Goal: Navigation & Orientation: Find specific page/section

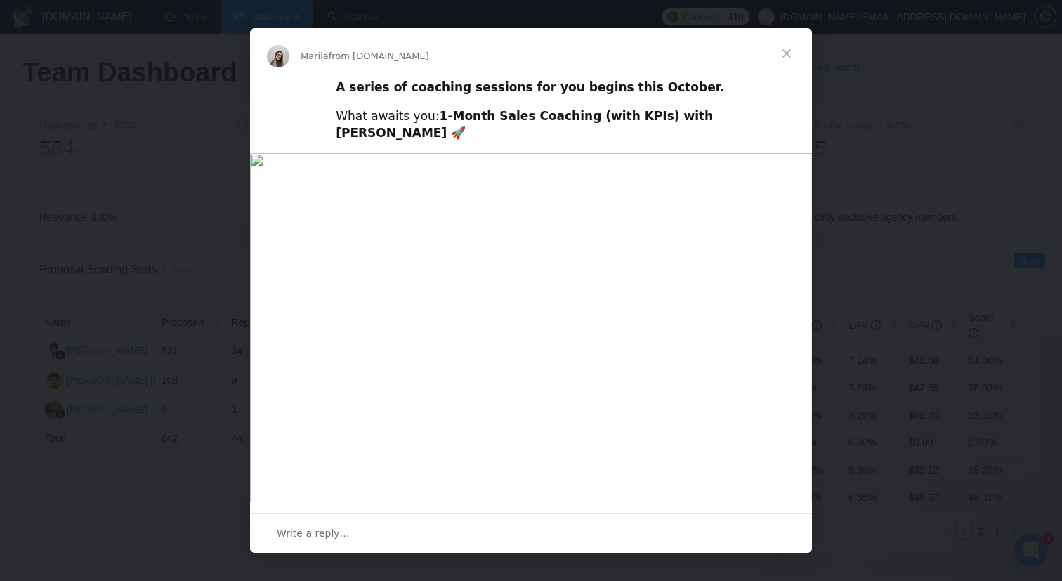
click at [173, 205] on div "Intercom messenger" at bounding box center [531, 290] width 1062 height 581
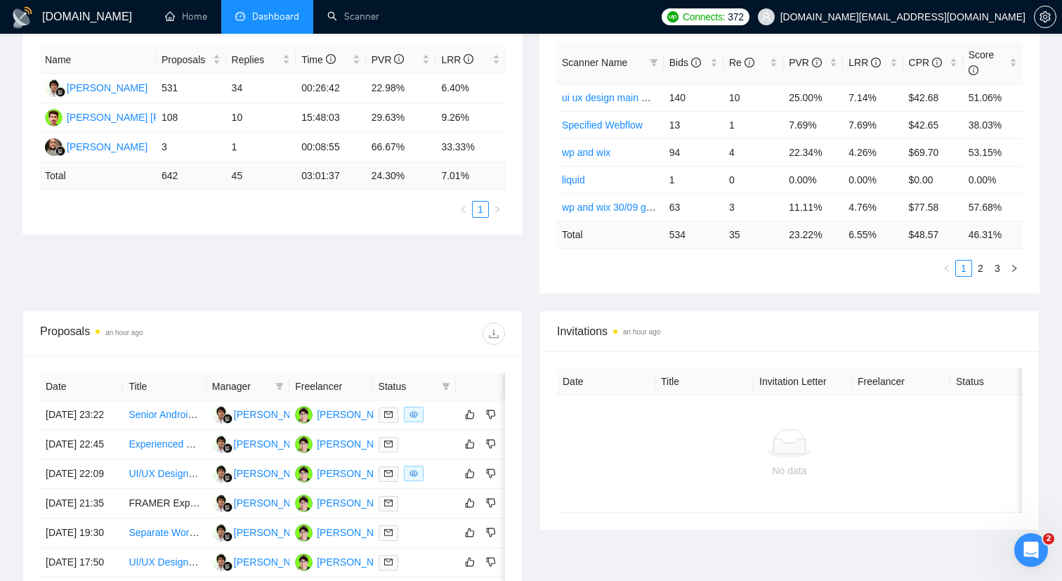
scroll to position [259, 0]
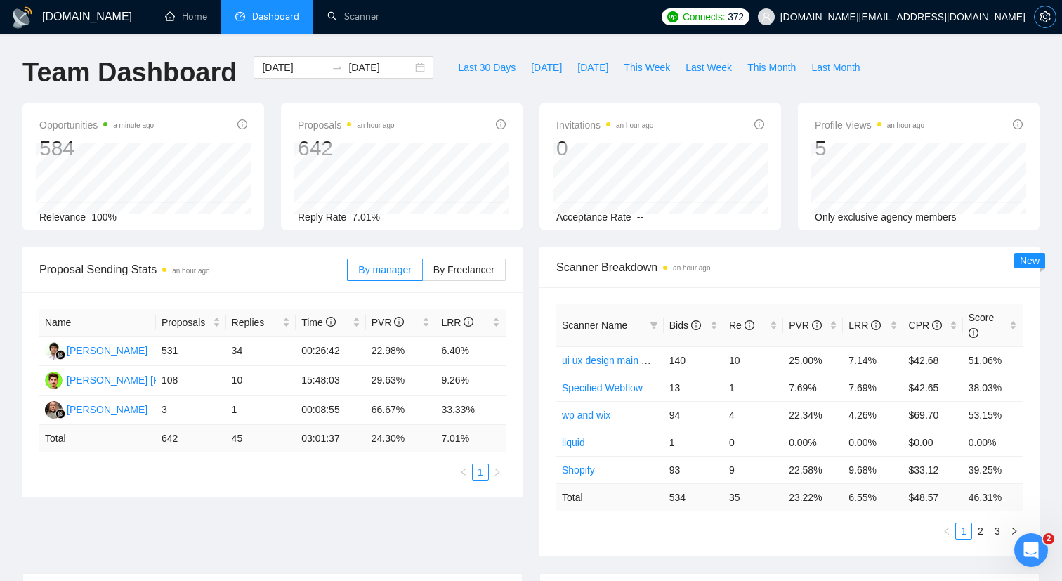
click at [1047, 12] on icon "setting" at bounding box center [1045, 16] width 11 height 11
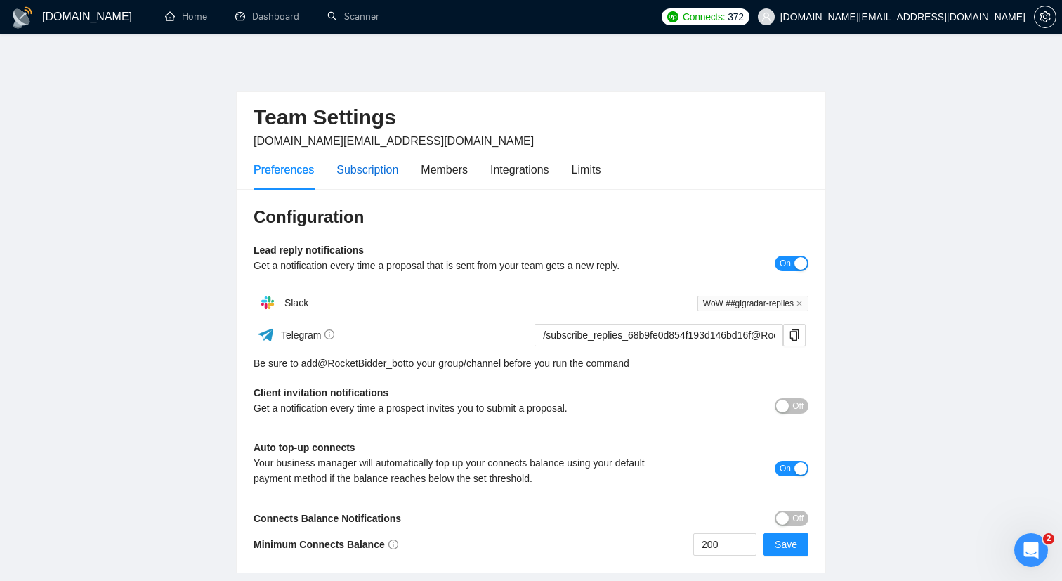
click at [365, 176] on div "Subscription" at bounding box center [368, 170] width 62 height 18
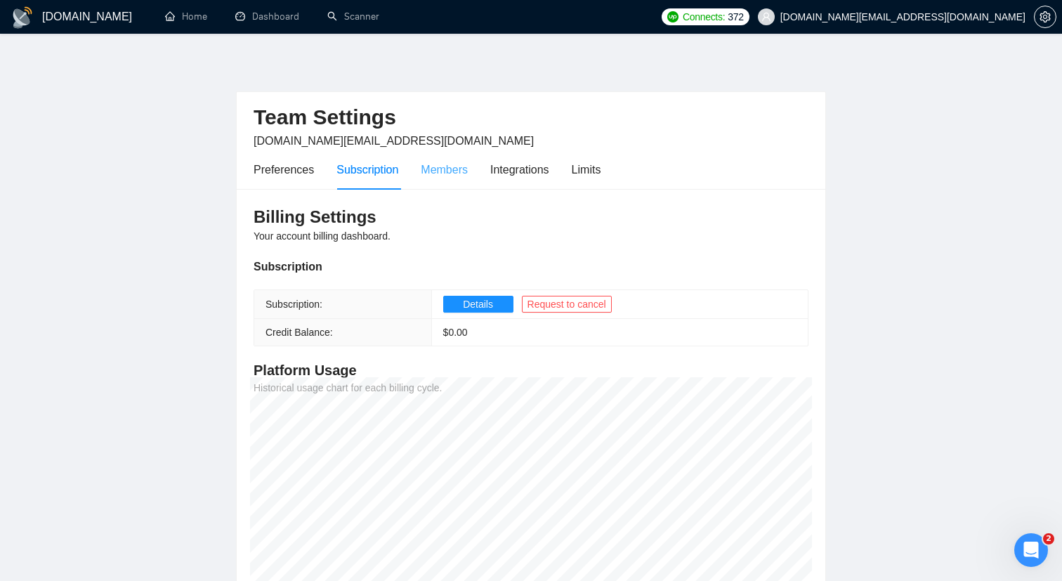
click at [457, 185] on div "Members" at bounding box center [444, 170] width 47 height 40
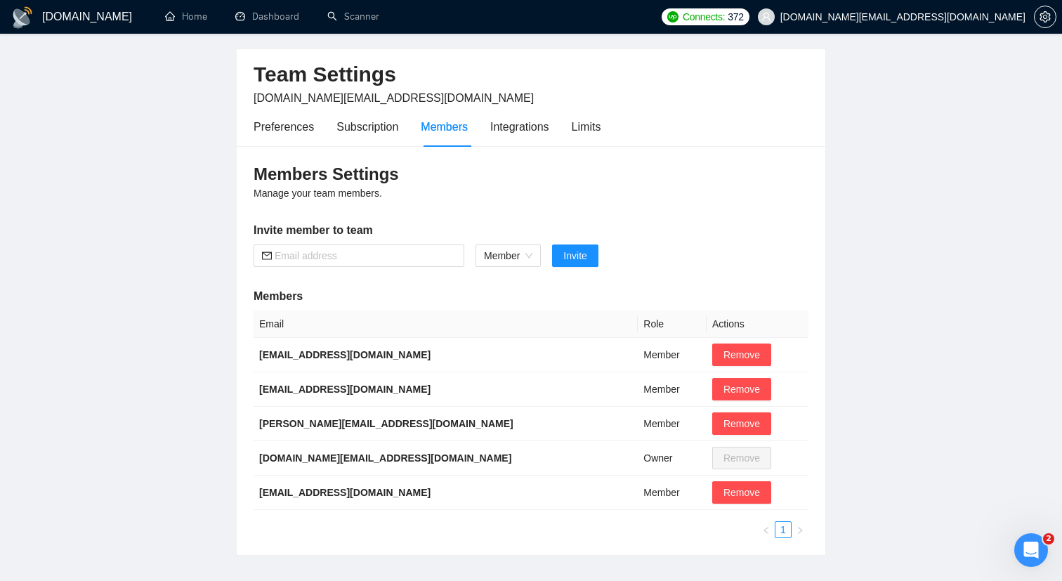
scroll to position [48, 0]
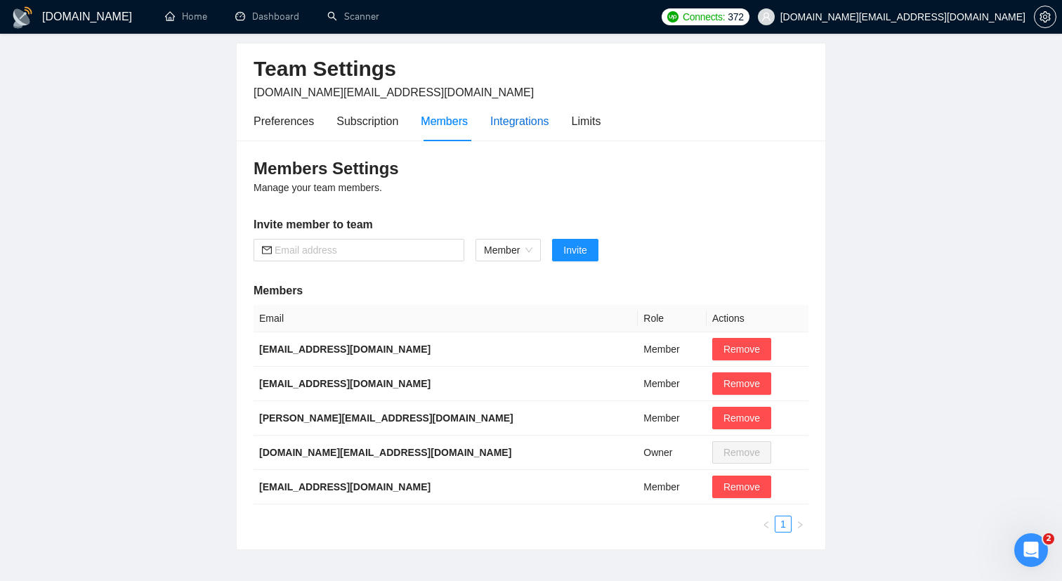
click at [516, 122] on div "Integrations" at bounding box center [519, 121] width 59 height 18
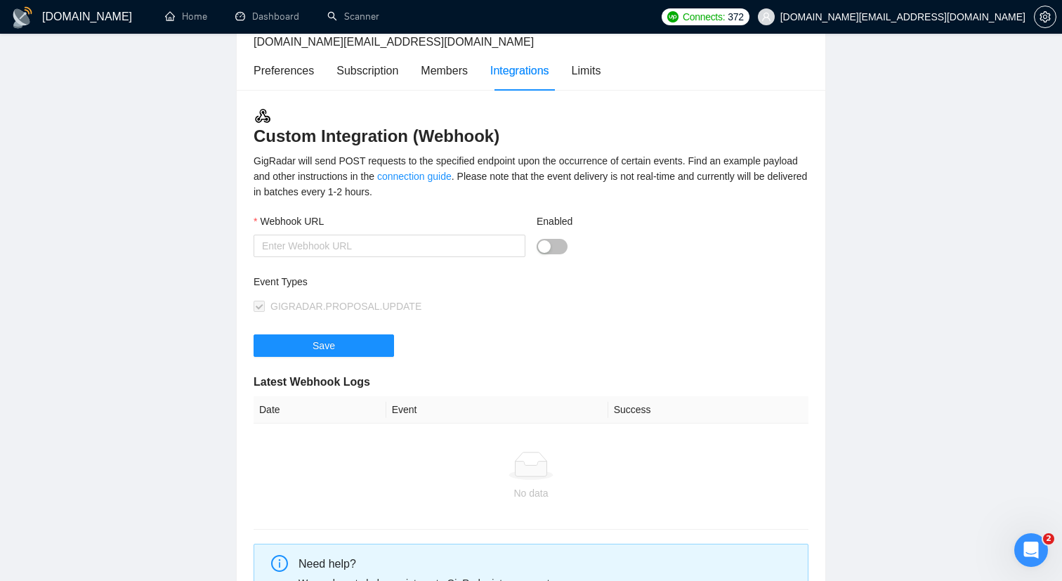
scroll to position [100, 0]
